Goal: Task Accomplishment & Management: Manage account settings

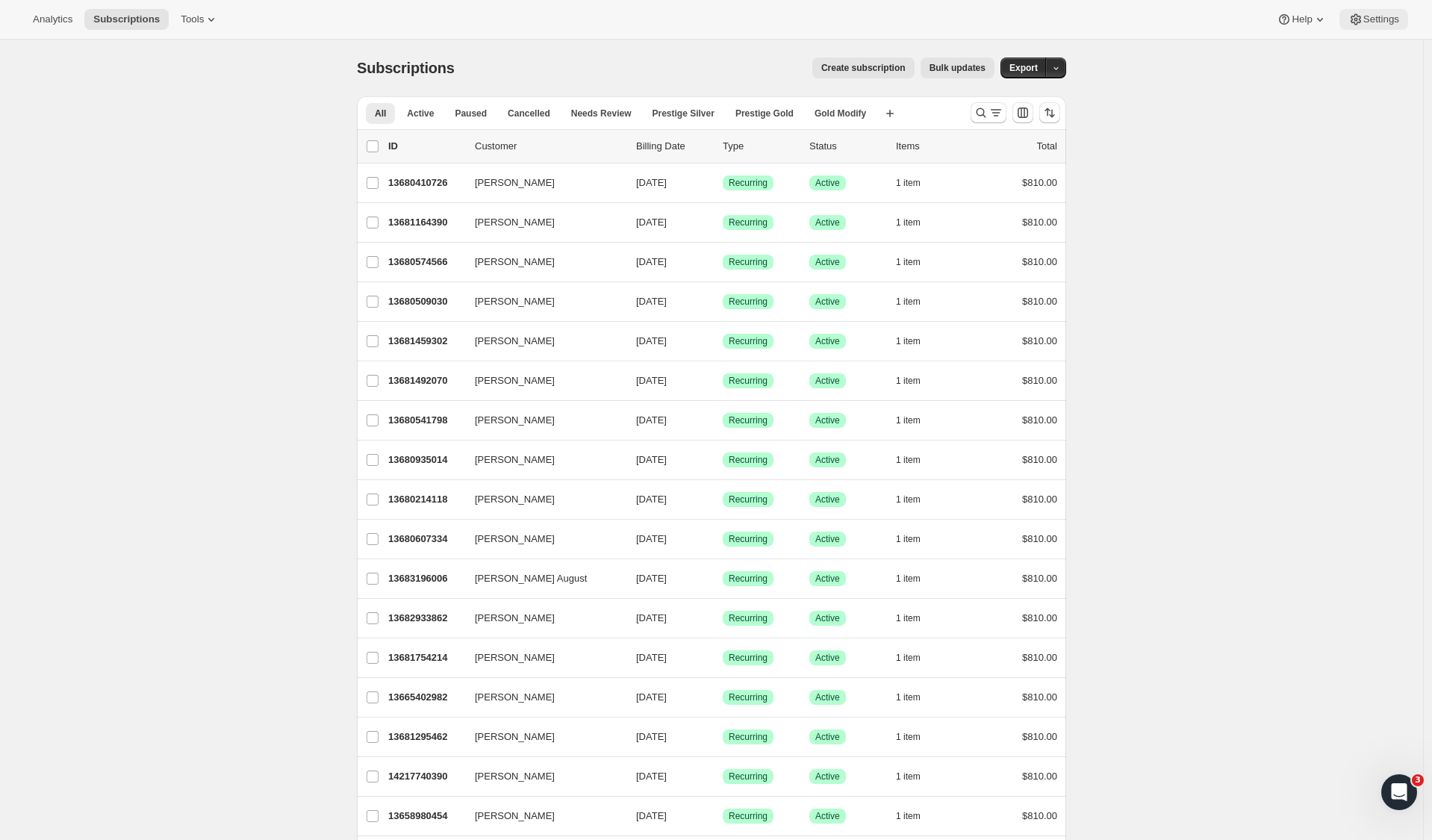
click at [1379, 21] on span "Settings" at bounding box center [1381, 19] width 36 height 12
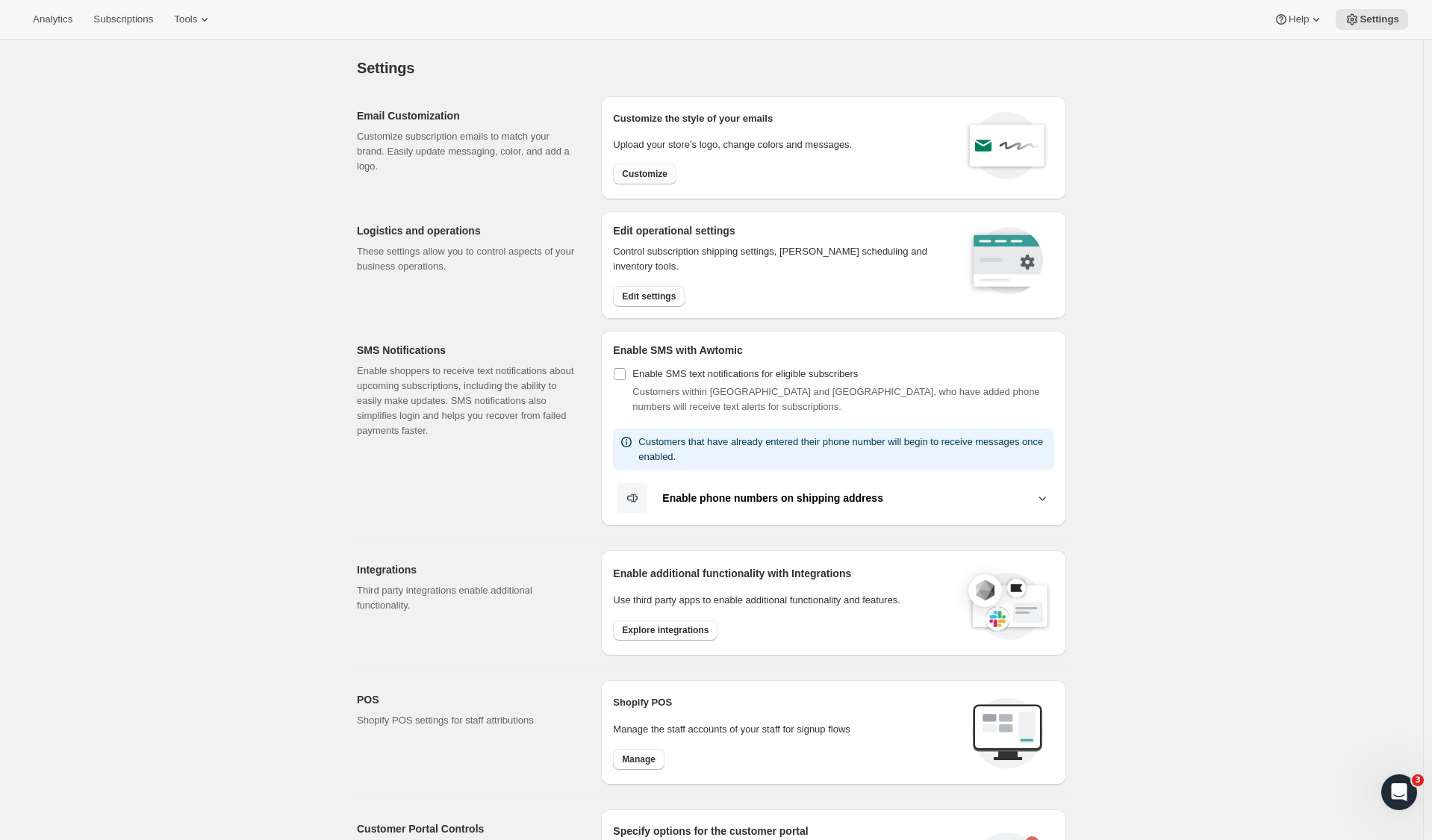
click at [650, 178] on span "Customize" at bounding box center [645, 174] width 46 height 12
select select "subscriptionMessage"
select select "5"
select select "15"
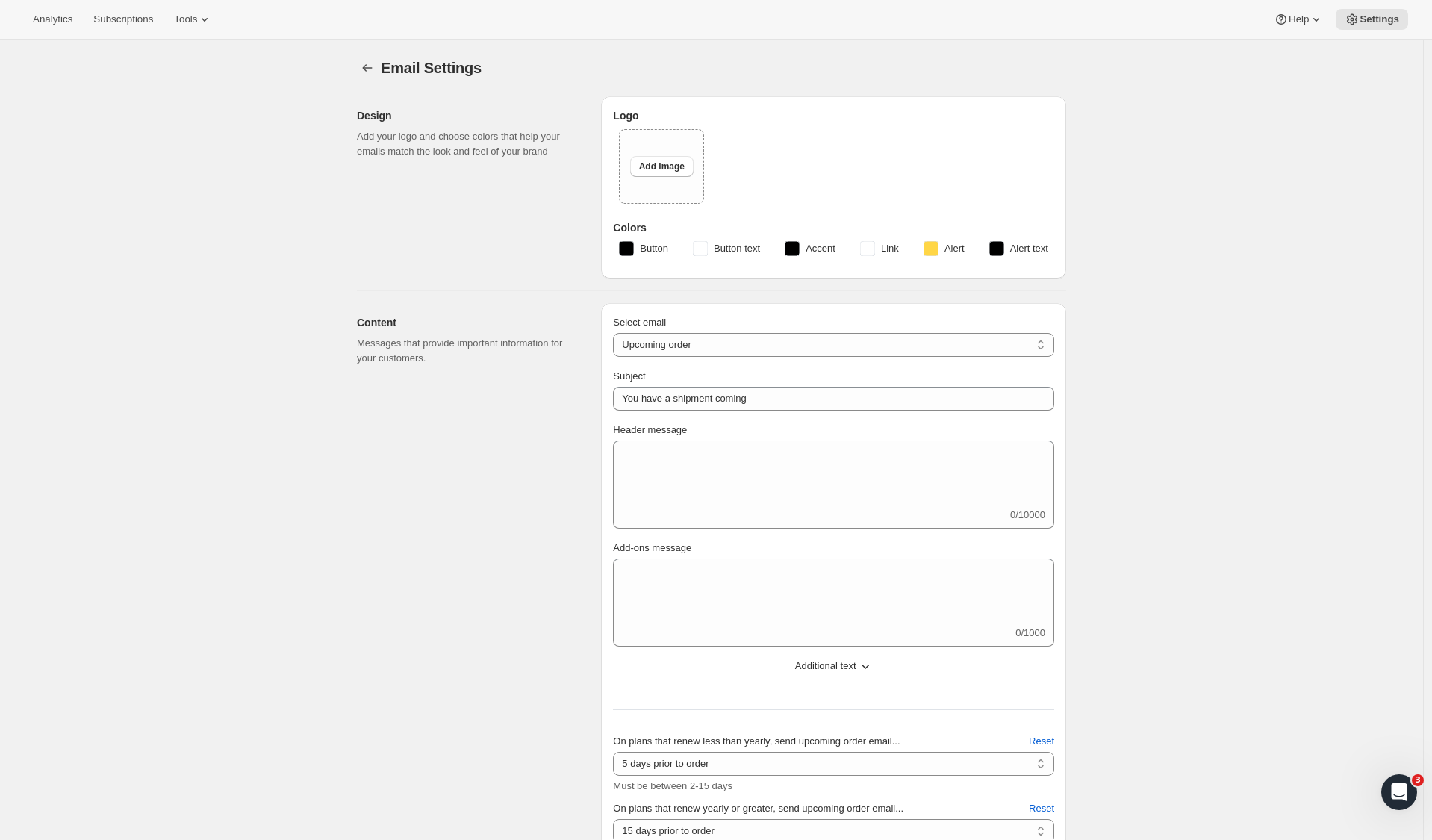
type input "2 Week Reminder: Prestige Wine Club Shipment"
type textarea "We’ll be sending your Spring Shipment in just two weeks’ time. Please take a mo…"
select select "14"
type input "Prestige Wine Club"
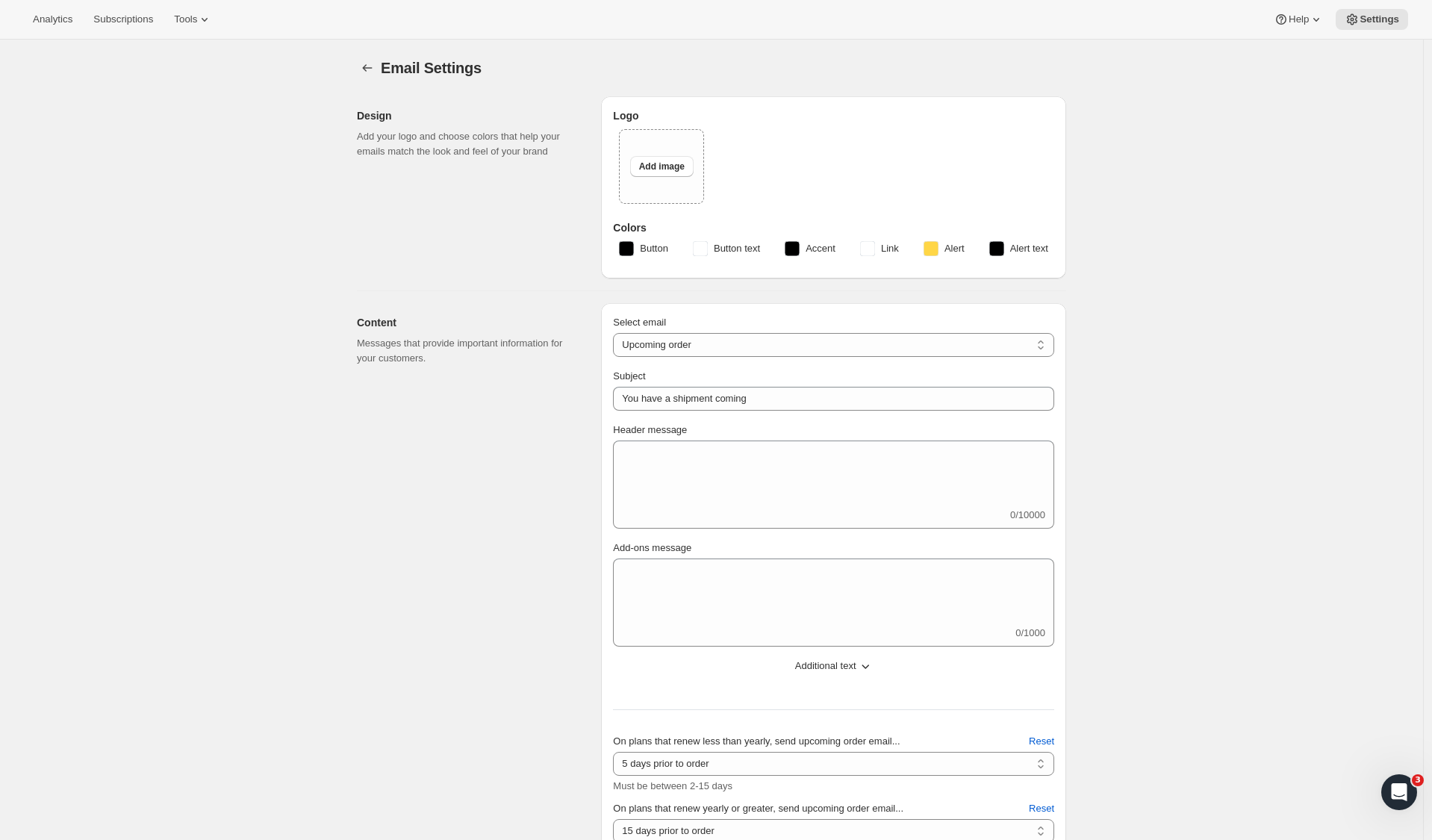
checkbox input "false"
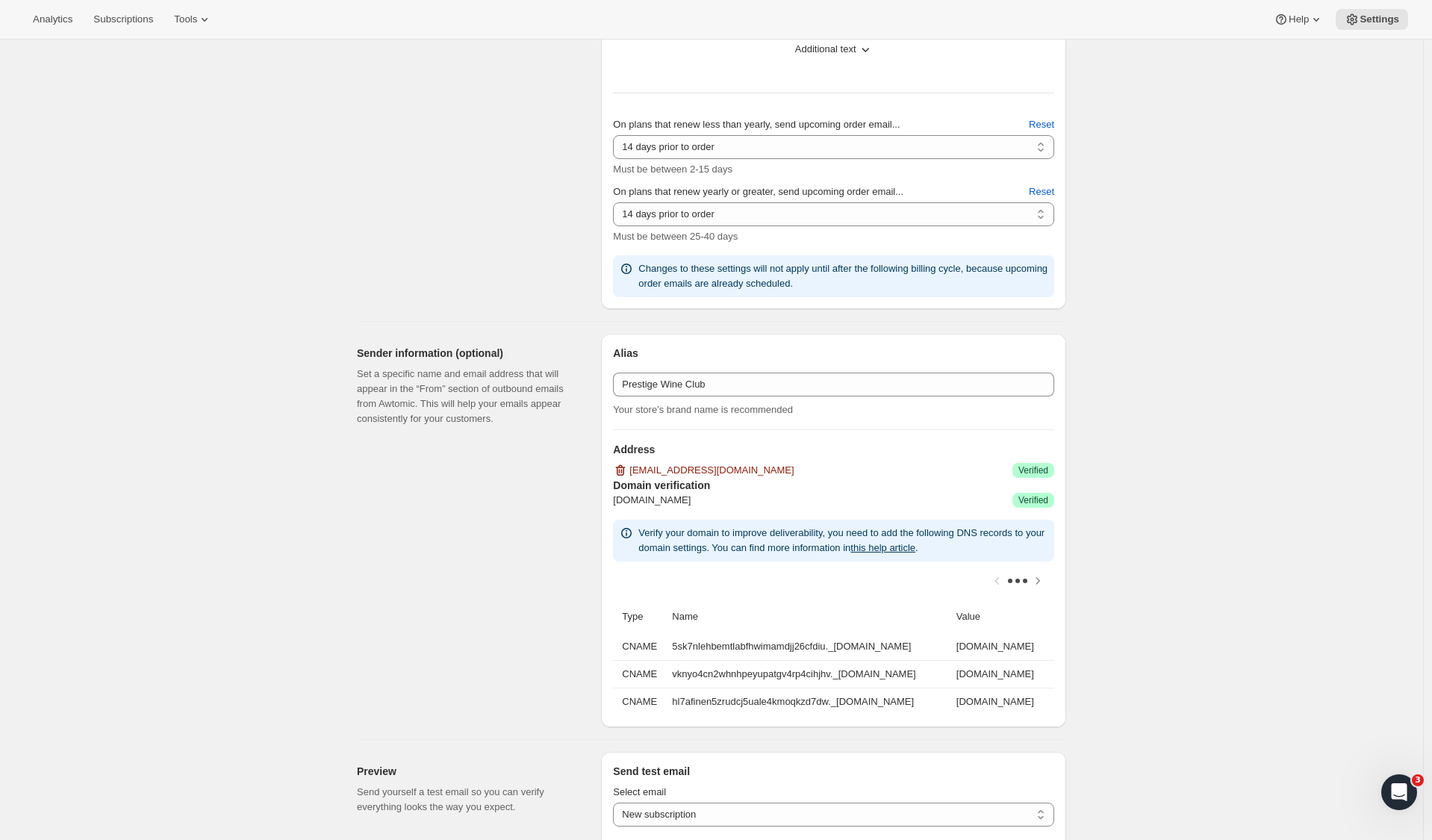
scroll to position [1607, 0]
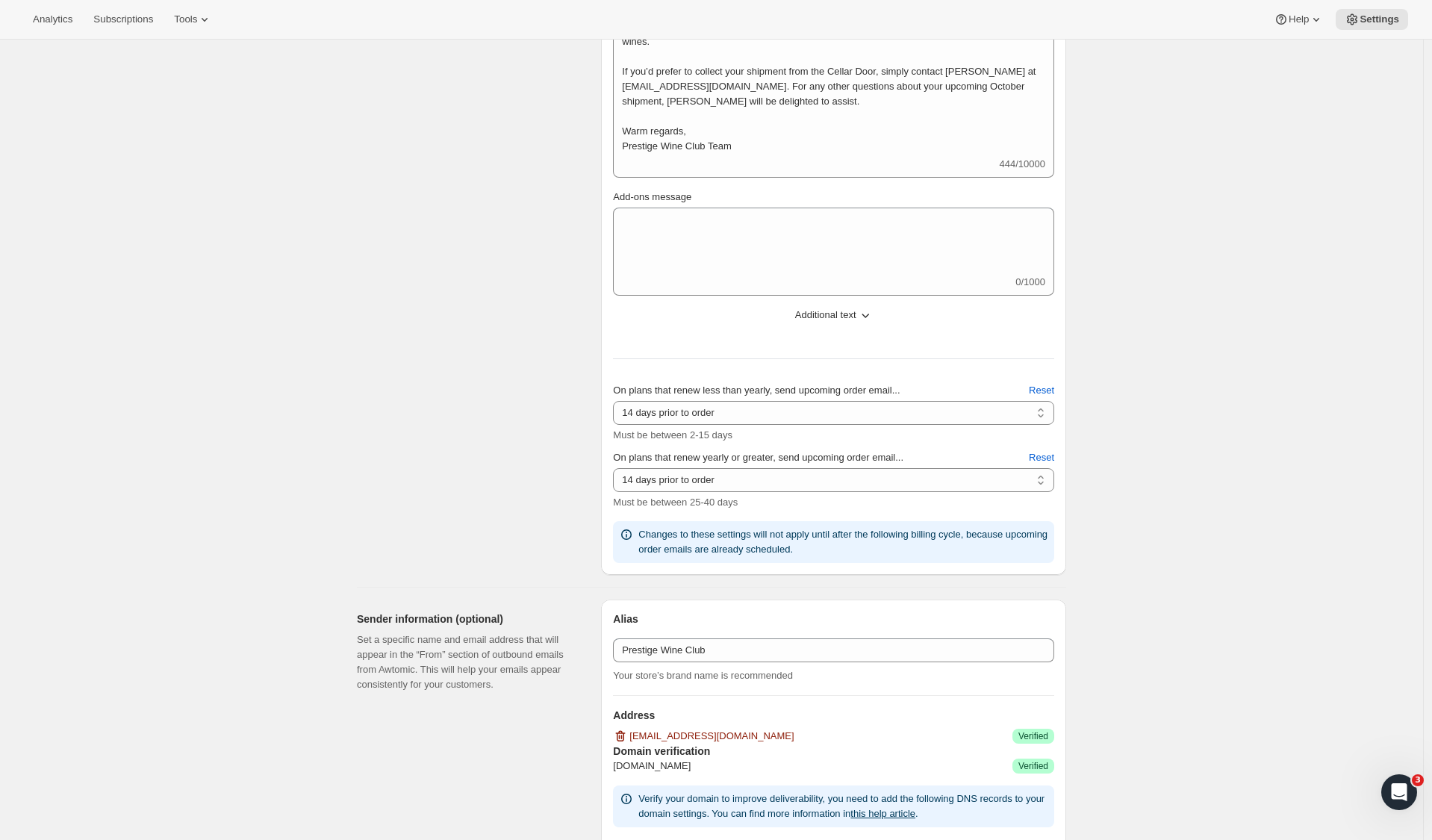
scroll to position [0, 0]
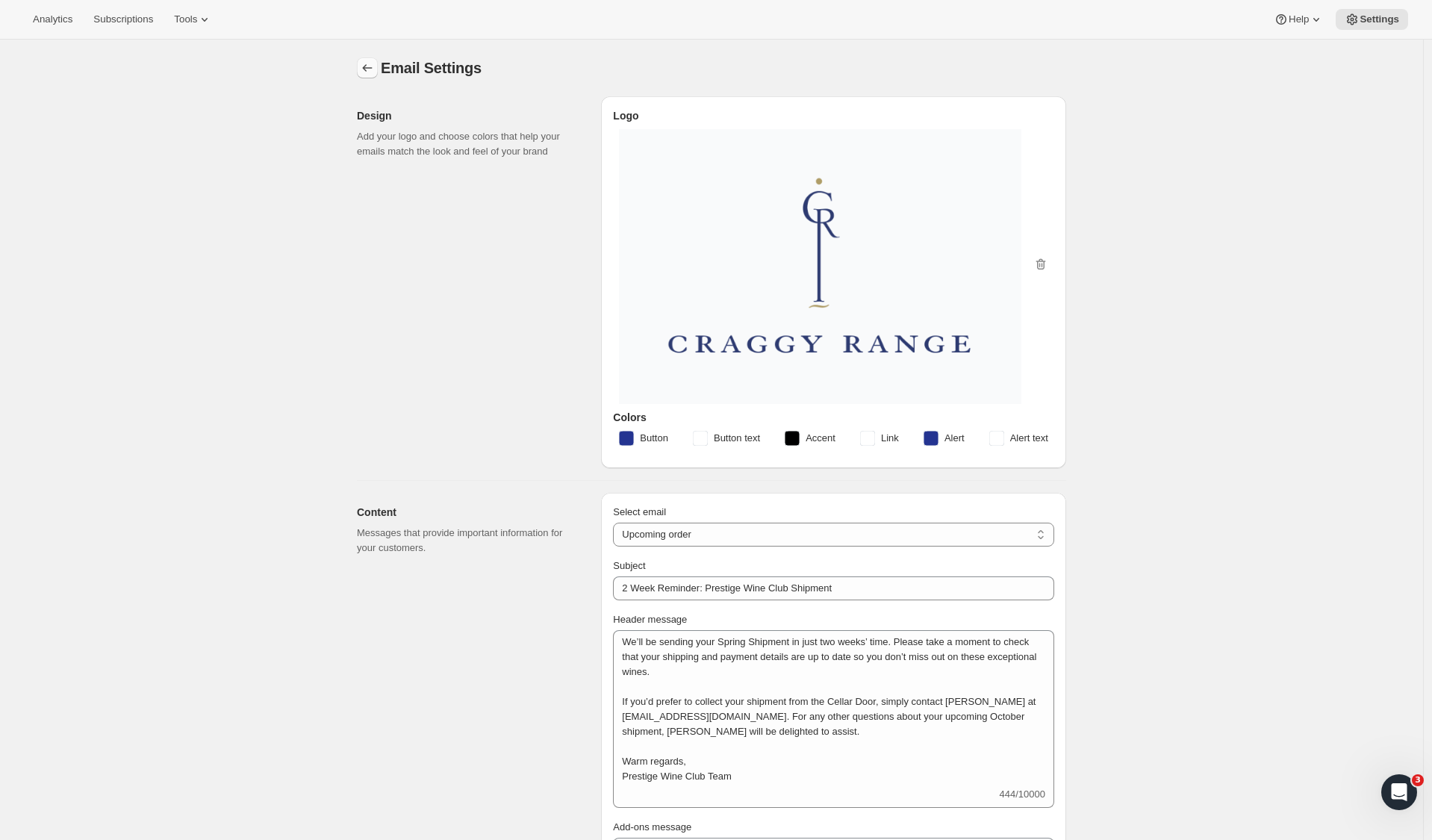
click at [365, 67] on icon "Settings" at bounding box center [368, 68] width 15 height 15
